Goal: Use online tool/utility

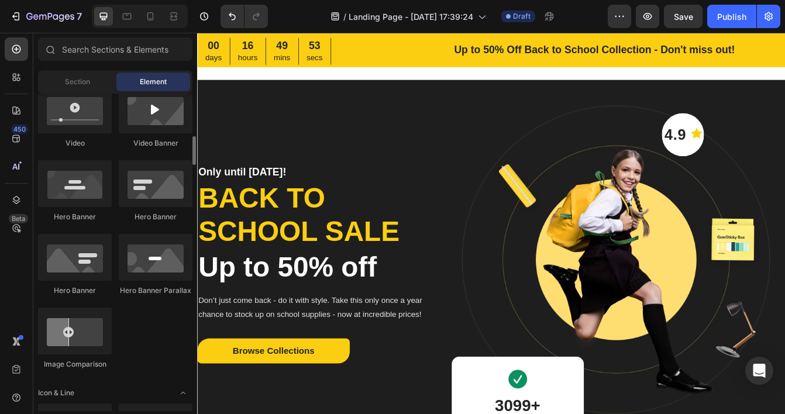
scroll to position [409, 0]
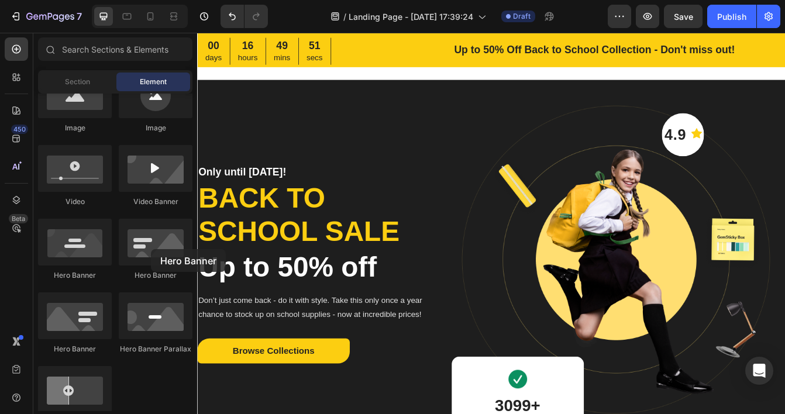
click at [151, 249] on div at bounding box center [156, 242] width 74 height 47
click at [85, 260] on div at bounding box center [75, 242] width 74 height 47
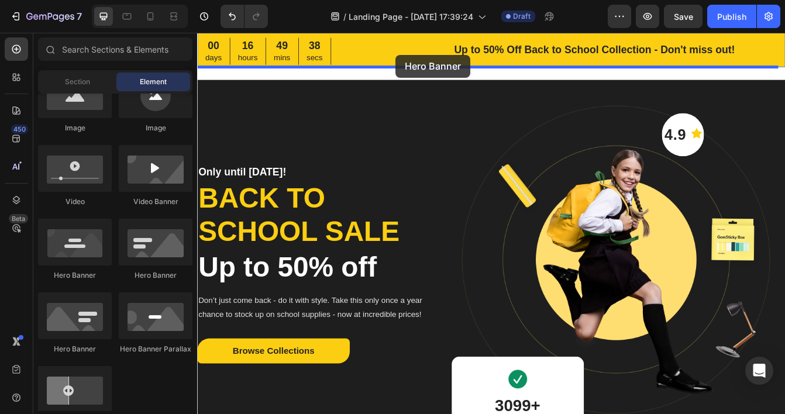
drag, startPoint x: 338, startPoint y: 282, endPoint x: 434, endPoint y: 59, distance: 243.1
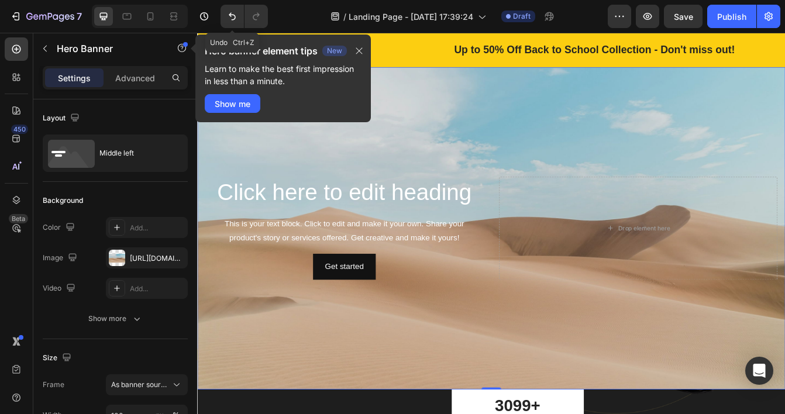
click at [229, 15] on icon "Undo/Redo" at bounding box center [232, 17] width 12 height 12
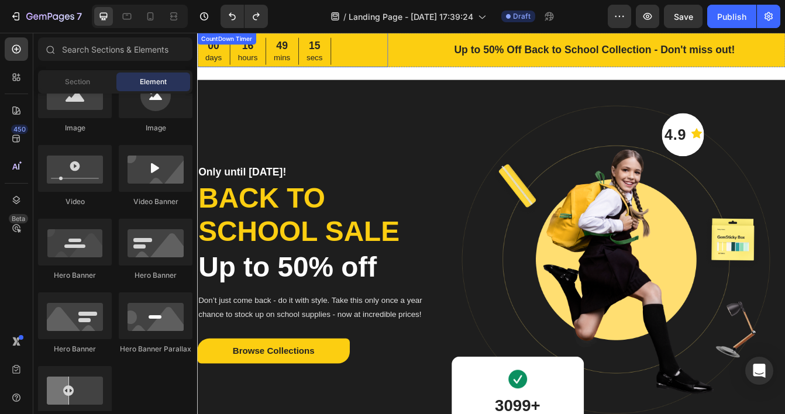
click at [240, 45] on div "CountDown Timer" at bounding box center [232, 40] width 70 height 14
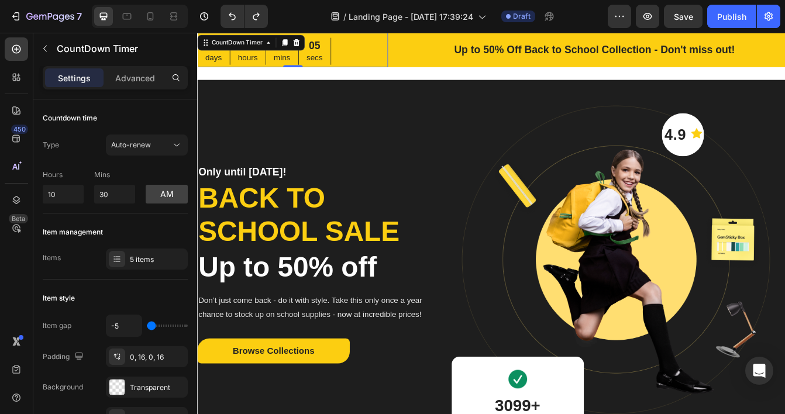
click at [177, 145] on icon at bounding box center [177, 145] width 12 height 12
click at [88, 127] on div "Countdown time" at bounding box center [115, 118] width 145 height 19
click at [123, 264] on div at bounding box center [117, 259] width 16 height 16
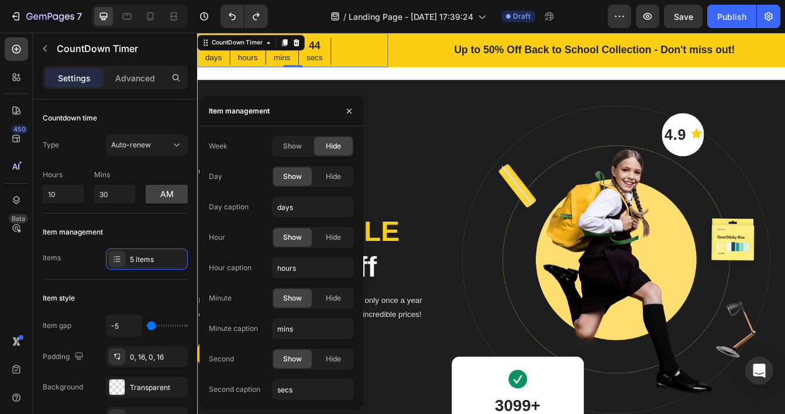
click at [123, 264] on div at bounding box center [117, 259] width 16 height 16
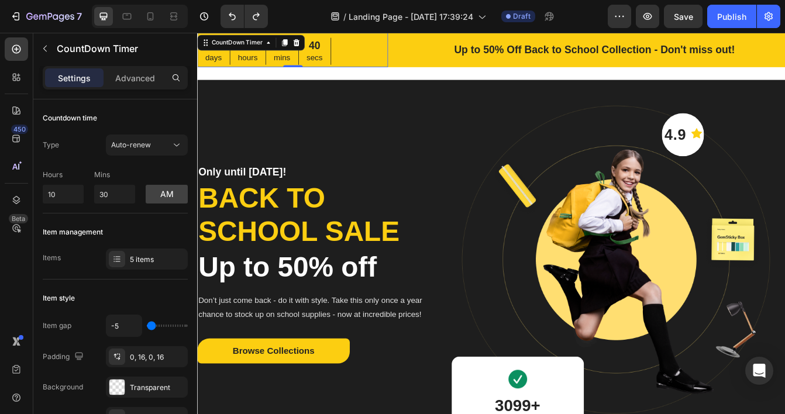
click at [123, 264] on div at bounding box center [117, 259] width 16 height 16
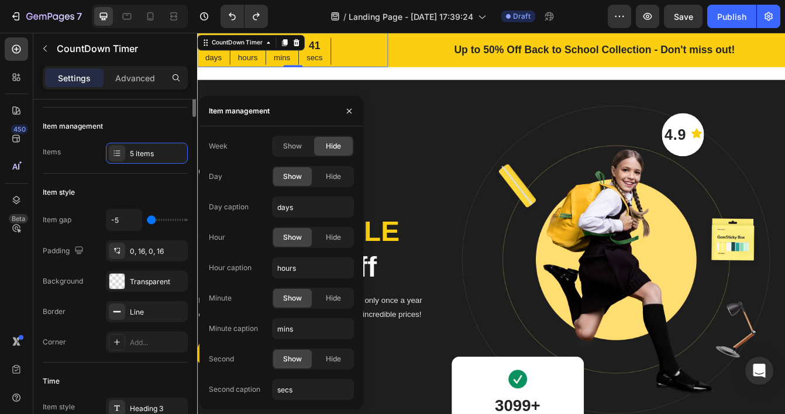
scroll to position [0, 0]
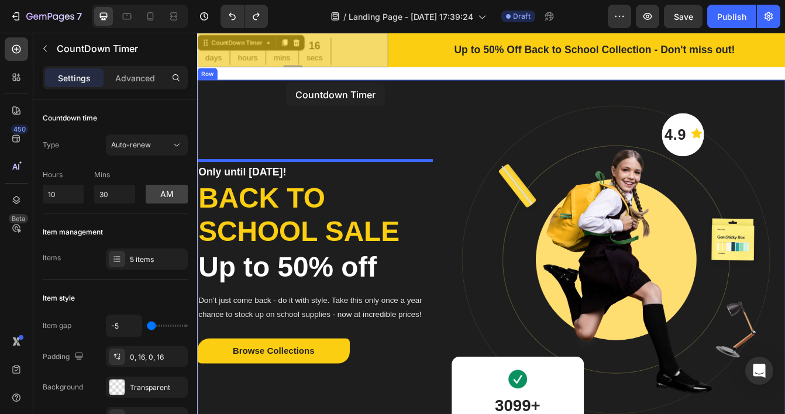
drag, startPoint x: 285, startPoint y: 49, endPoint x: 304, endPoint y: 93, distance: 48.0
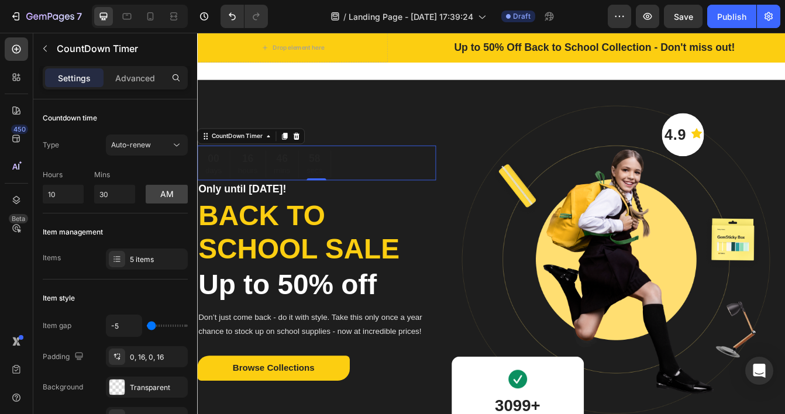
click at [299, 154] on icon at bounding box center [301, 157] width 6 height 8
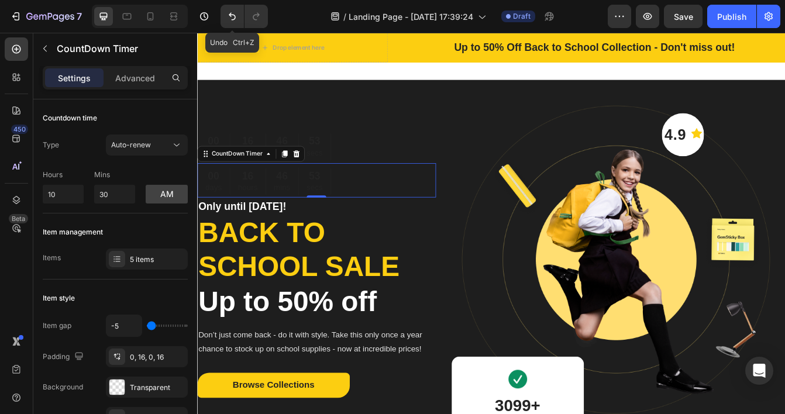
click at [235, 16] on icon "Undo/Redo" at bounding box center [232, 17] width 7 height 8
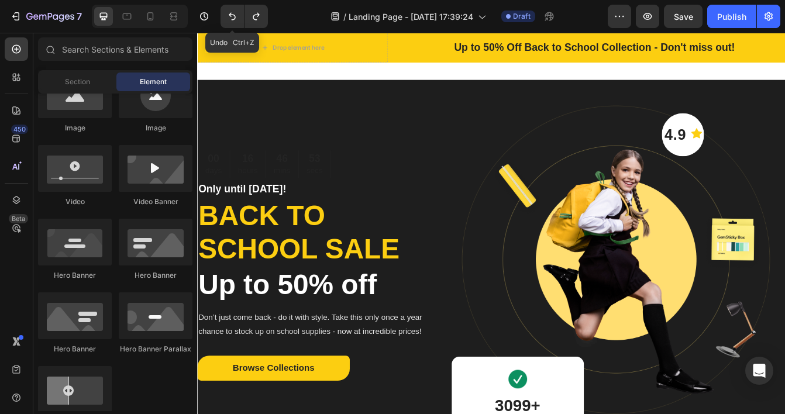
click at [235, 16] on icon "Undo/Redo" at bounding box center [232, 17] width 7 height 8
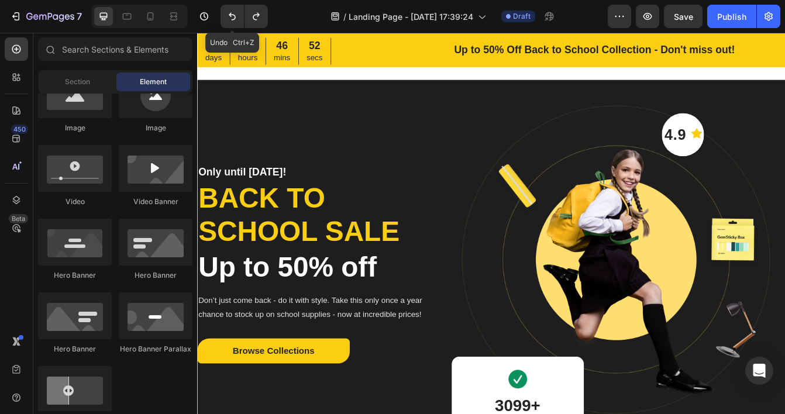
click at [235, 16] on icon "Undo/Redo" at bounding box center [232, 17] width 7 height 8
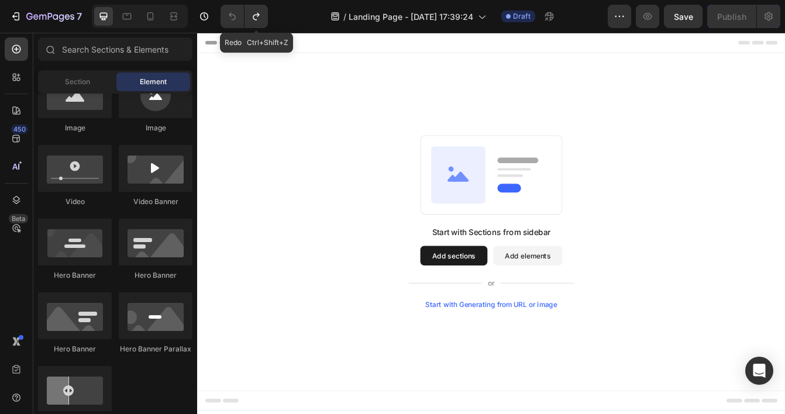
click at [260, 22] on button "Undo/Redo" at bounding box center [255, 16] width 23 height 23
